Goal: Complete application form

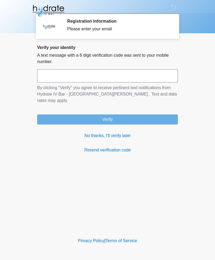
click at [53, 78] on input "text" at bounding box center [107, 75] width 141 height 13
type input "******"
click at [116, 114] on button "Verify" at bounding box center [107, 119] width 141 height 10
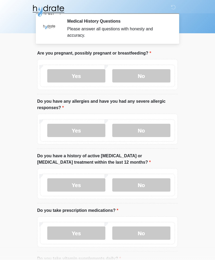
click at [156, 75] on label "No" at bounding box center [141, 75] width 58 height 13
click at [146, 131] on label "No" at bounding box center [141, 130] width 58 height 13
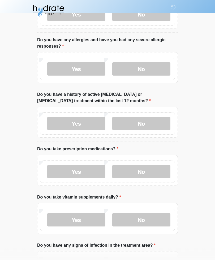
scroll to position [61, 0]
click at [80, 70] on label "Yes" at bounding box center [76, 68] width 58 height 13
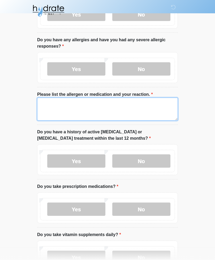
click at [82, 103] on textarea "Please list the allergen or medication and your reaction." at bounding box center [107, 108] width 141 height 23
type textarea "**********"
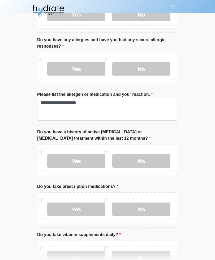
click at [152, 156] on label "No" at bounding box center [141, 160] width 58 height 13
click at [155, 210] on label "No" at bounding box center [141, 208] width 58 height 13
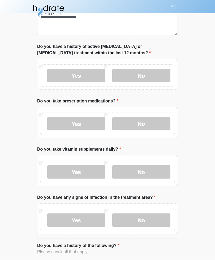
scroll to position [147, 0]
click at [71, 173] on label "Yes" at bounding box center [76, 171] width 58 height 13
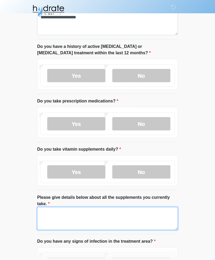
click at [106, 207] on textarea "Please give details below about all the supplements you currently take." at bounding box center [107, 218] width 141 height 23
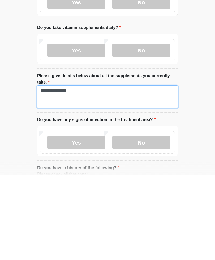
type textarea "**********"
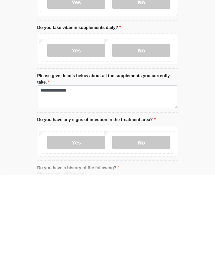
click at [151, 220] on label "No" at bounding box center [141, 226] width 58 height 13
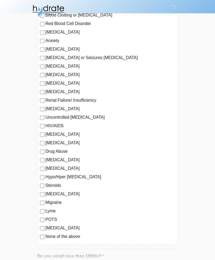
scroll to position [498, 0]
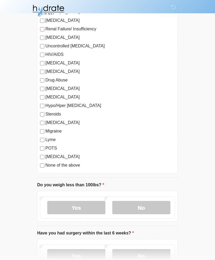
click at [151, 206] on label "No" at bounding box center [141, 207] width 58 height 13
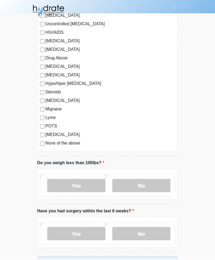
scroll to position [600, 0]
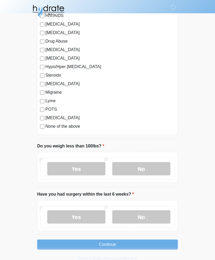
click at [147, 213] on label "No" at bounding box center [141, 216] width 58 height 13
click at [125, 244] on button "Continue" at bounding box center [107, 244] width 141 height 10
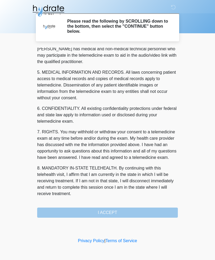
scroll to position [161, 0]
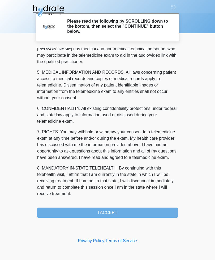
click at [120, 213] on button "I ACCEPT" at bounding box center [107, 212] width 141 height 10
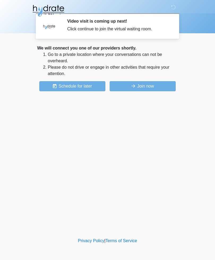
click at [134, 86] on icon at bounding box center [133, 86] width 4 height 4
